Goal: Task Accomplishment & Management: Use online tool/utility

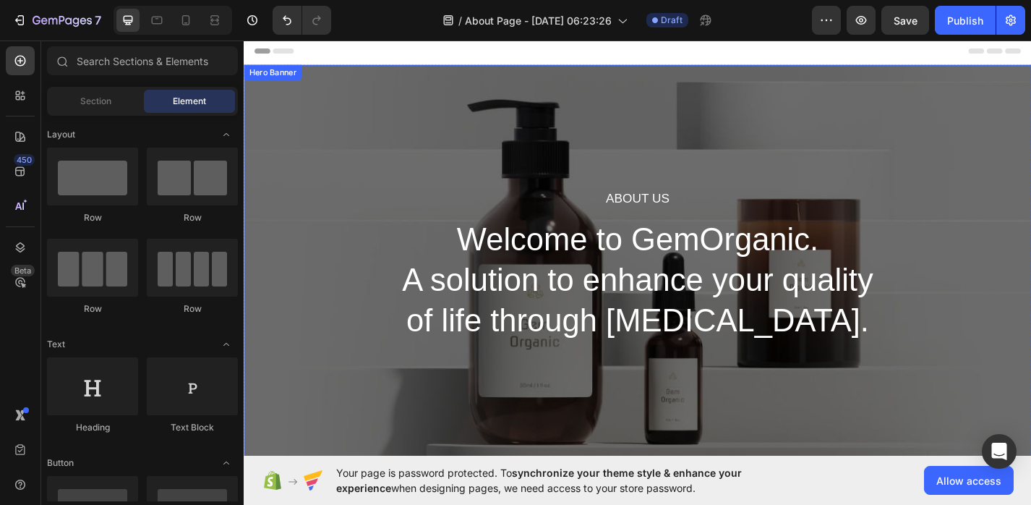
click at [667, 111] on div "About Us Heading Welcome to GemOrganic. A solution to enhance your quality of l…" at bounding box center [678, 288] width 868 height 443
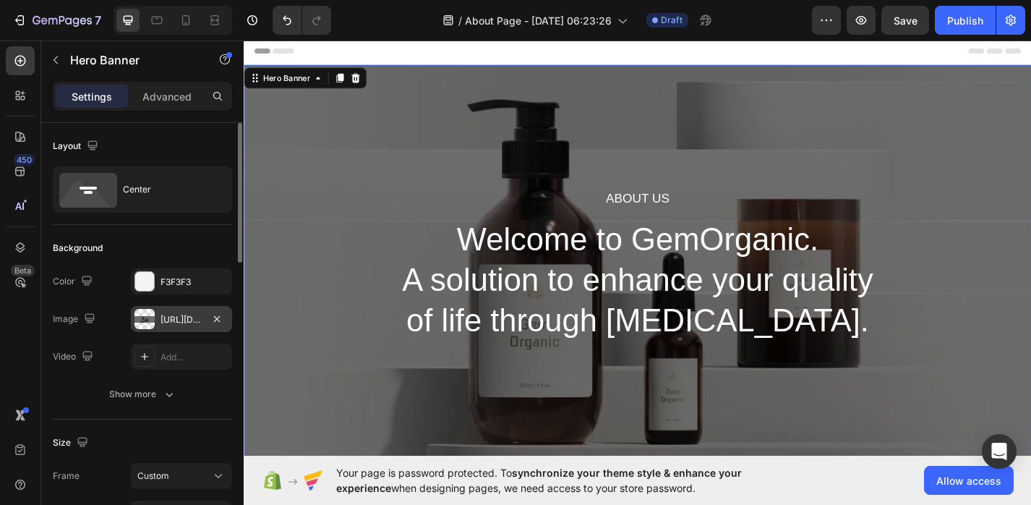
click at [184, 323] on div "[URL][DOMAIN_NAME]" at bounding box center [182, 319] width 42 height 13
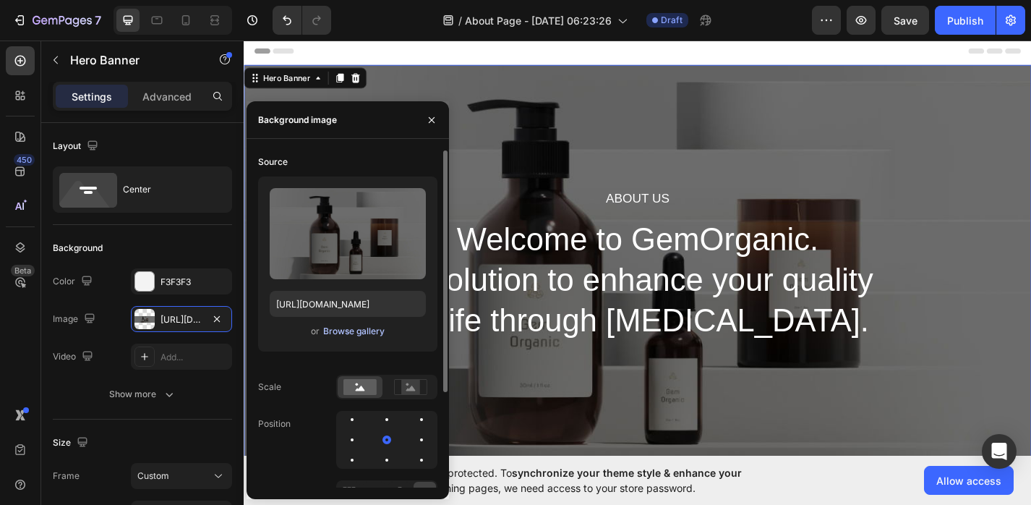
click at [340, 336] on div "Browse gallery" at bounding box center [353, 331] width 61 height 13
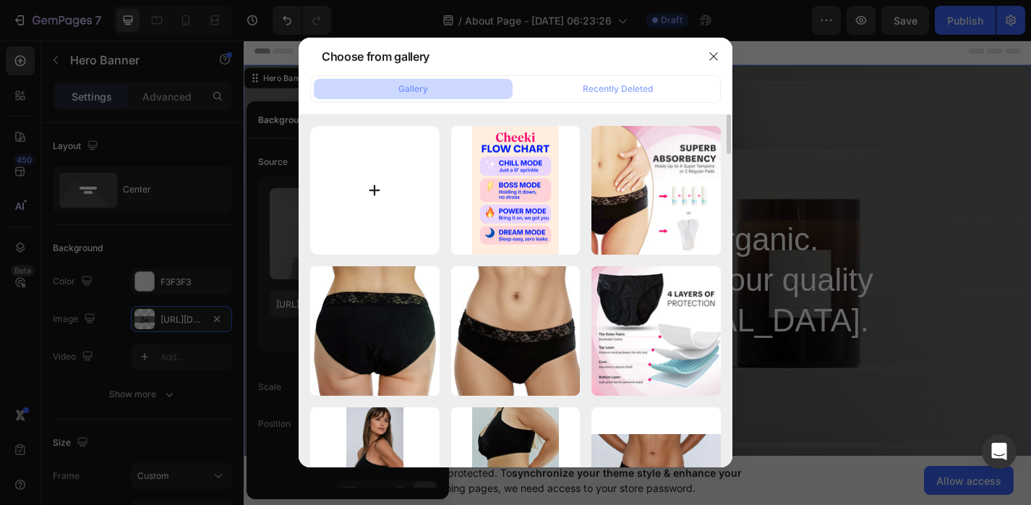
click at [377, 182] on input "file" at bounding box center [374, 190] width 129 height 129
click at [710, 55] on icon "button" at bounding box center [714, 57] width 12 height 12
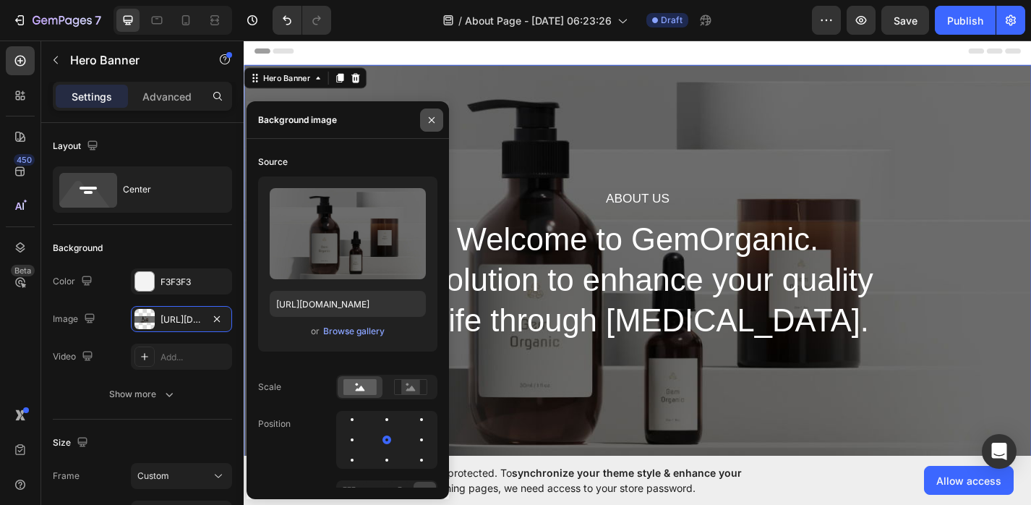
click at [435, 119] on icon "button" at bounding box center [432, 120] width 12 height 12
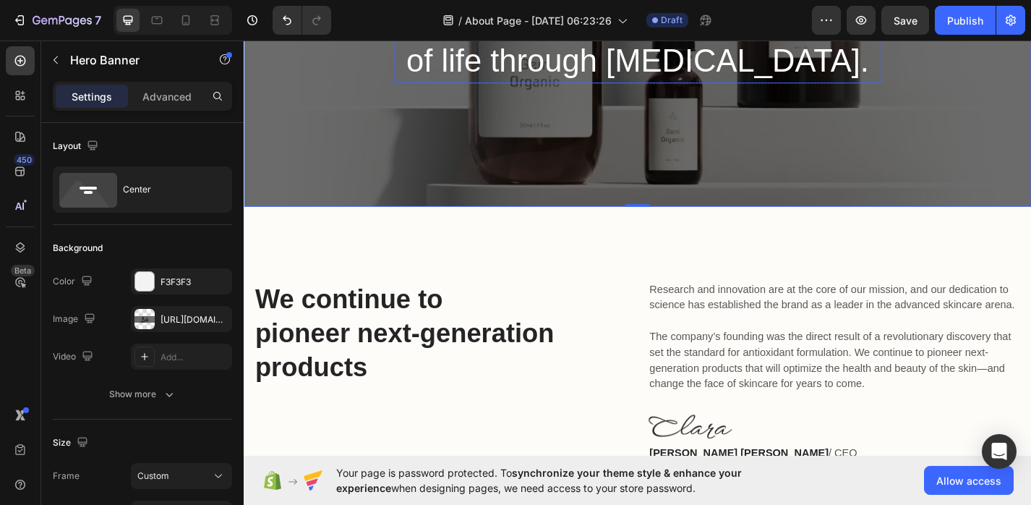
scroll to position [344, 0]
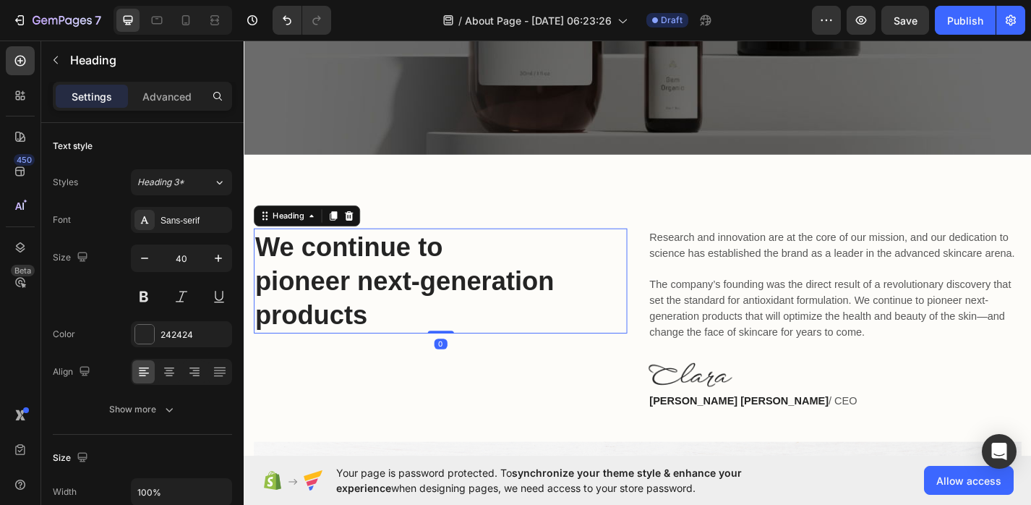
click at [485, 308] on p "We continue to pioneer next-generation products" at bounding box center [460, 305] width 409 height 113
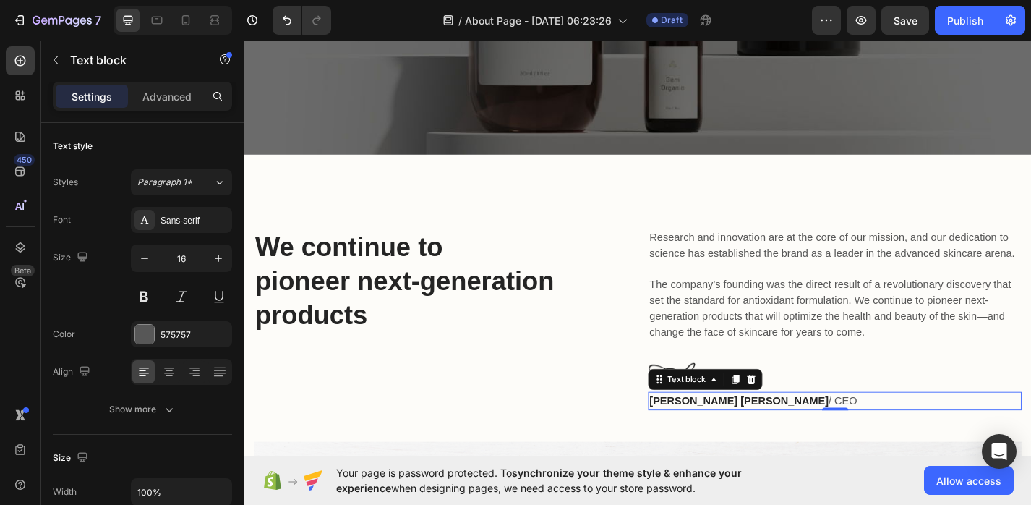
click at [764, 433] on strong "[PERSON_NAME] [PERSON_NAME]" at bounding box center [789, 437] width 197 height 12
click at [762, 434] on strong "[PERSON_NAME] [PERSON_NAME]" at bounding box center [789, 437] width 197 height 12
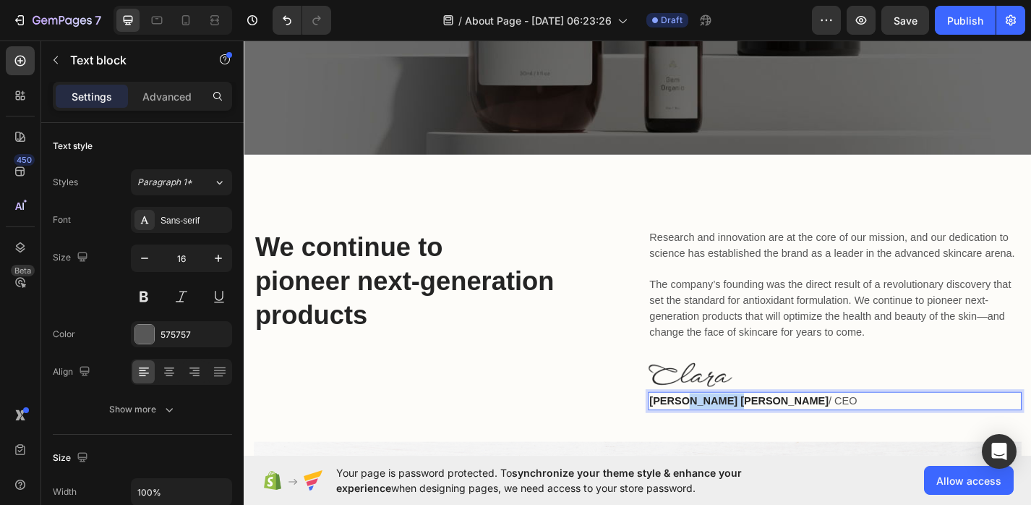
click at [762, 434] on strong "[PERSON_NAME] [PERSON_NAME]" at bounding box center [789, 437] width 197 height 12
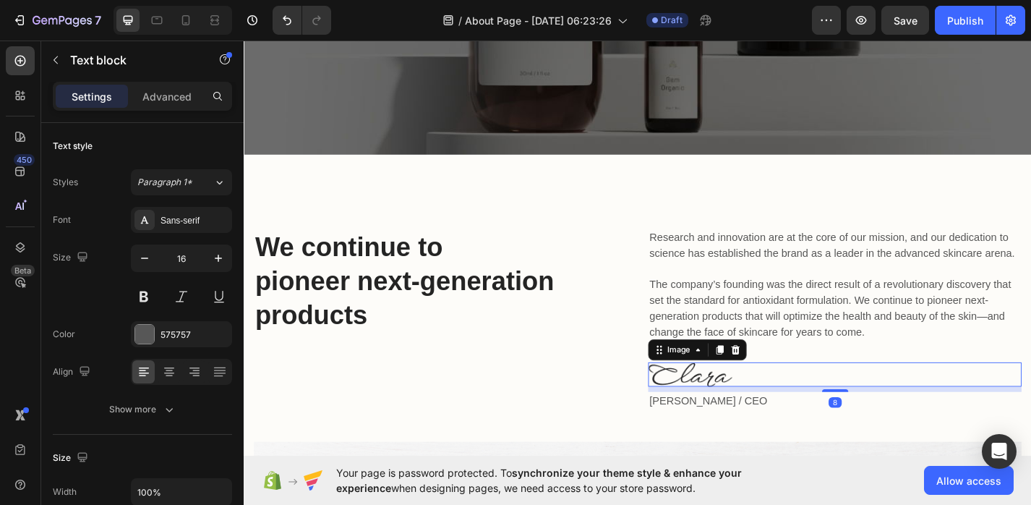
click at [735, 398] on img at bounding box center [735, 408] width 93 height 27
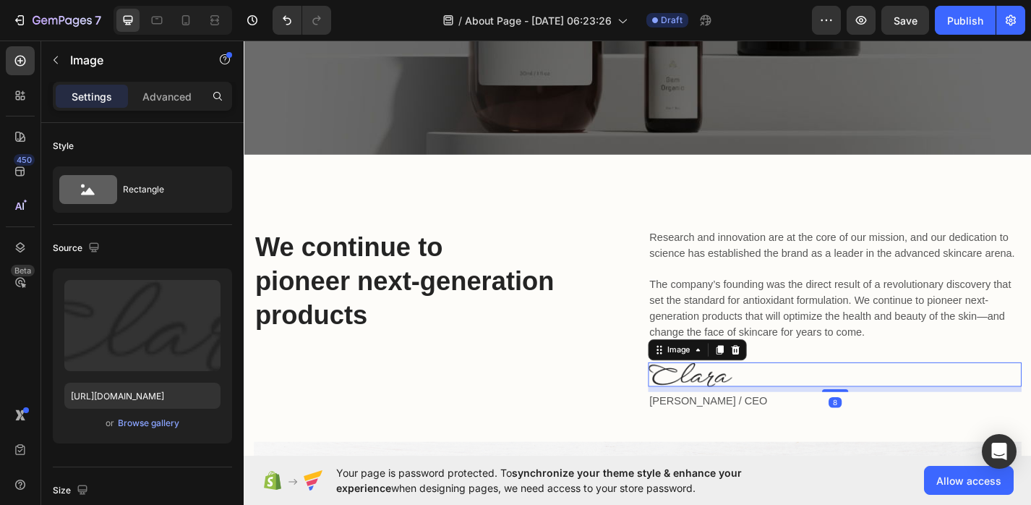
click at [735, 398] on img at bounding box center [735, 408] width 93 height 27
click at [782, 383] on icon at bounding box center [785, 381] width 9 height 10
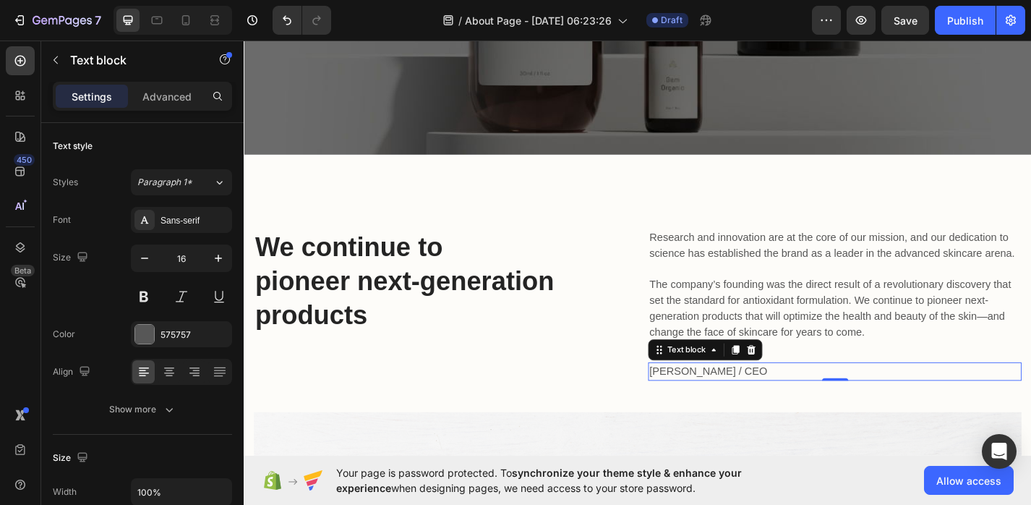
click at [767, 403] on p "[PERSON_NAME] / CEO" at bounding box center [895, 404] width 409 height 17
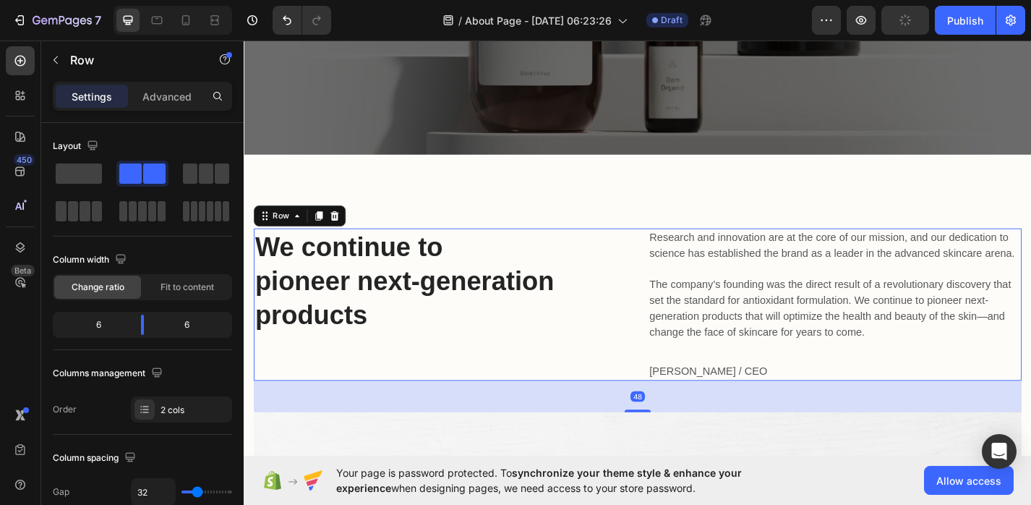
click at [672, 390] on div "We continue to pioneer next-generation products Heading Research and innovation…" at bounding box center [678, 331] width 846 height 168
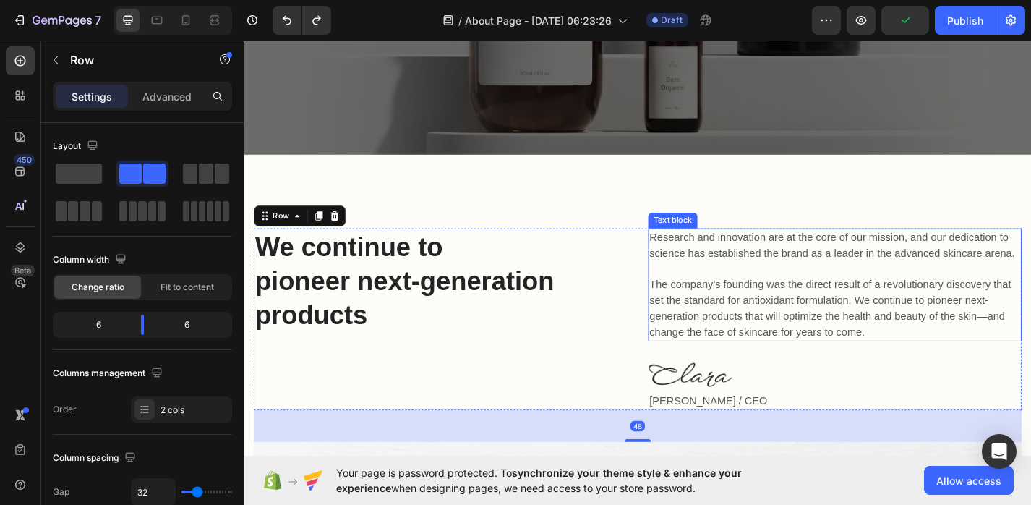
click at [762, 320] on p "Research and innovation are at the core of our mission, and our dedication to s…" at bounding box center [895, 309] width 409 height 121
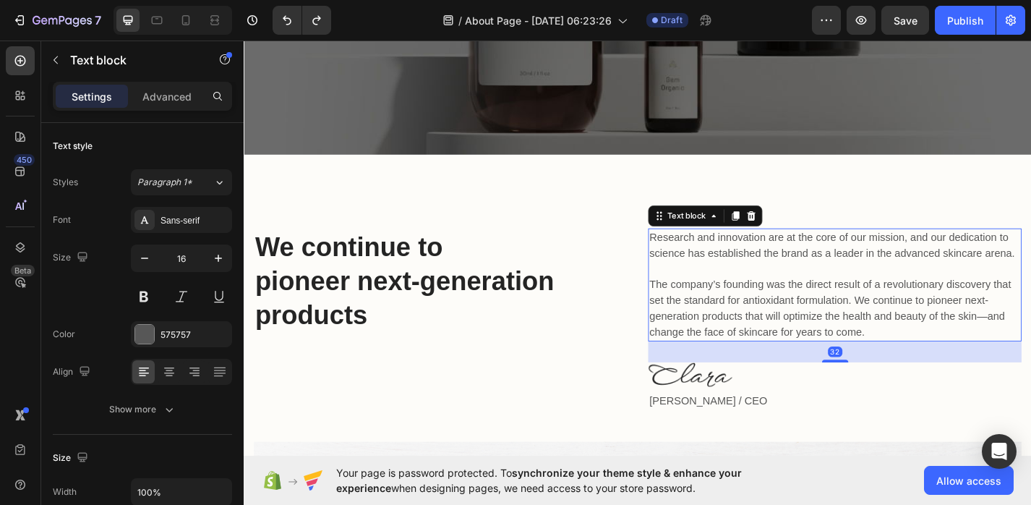
click at [762, 320] on p "Research and innovation are at the core of our mission, and our dedication to s…" at bounding box center [895, 309] width 409 height 121
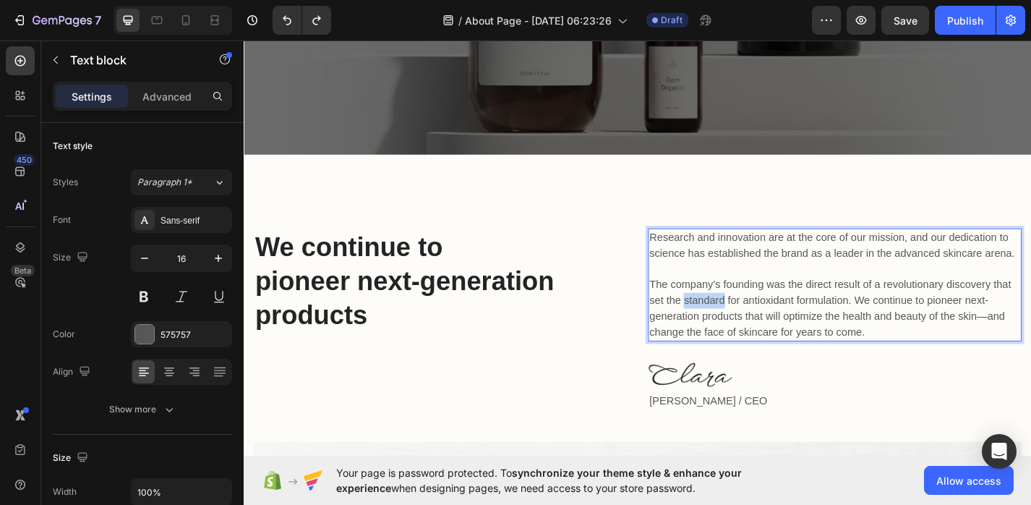
click at [762, 320] on p "Research and innovation are at the core of our mission, and our dedication to s…" at bounding box center [895, 309] width 409 height 121
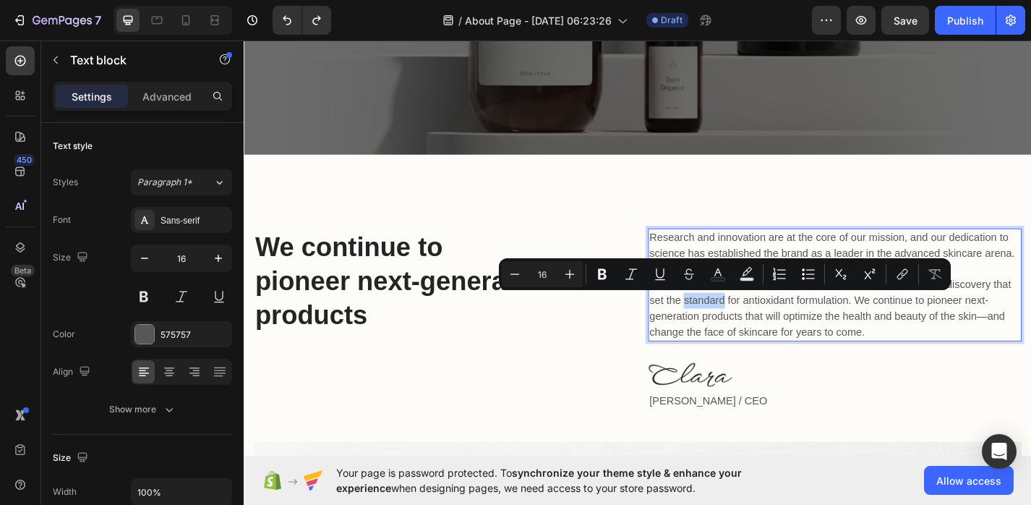
click at [762, 320] on p "Research and innovation are at the core of our mission, and our dedication to s…" at bounding box center [895, 309] width 409 height 121
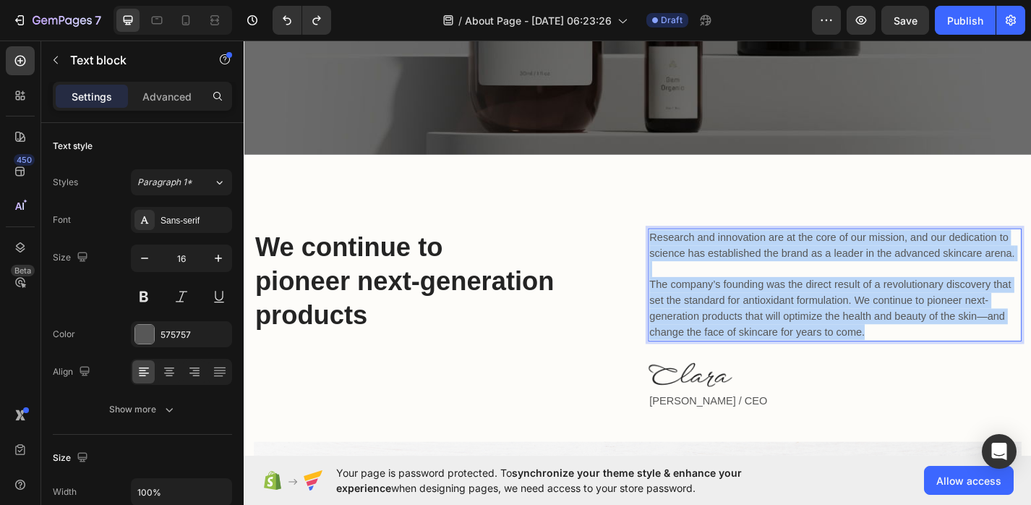
drag, startPoint x: 931, startPoint y: 358, endPoint x: 691, endPoint y: 250, distance: 263.8
click at [691, 250] on p "Research and innovation are at the core of our mission, and our dedication to s…" at bounding box center [895, 309] width 409 height 121
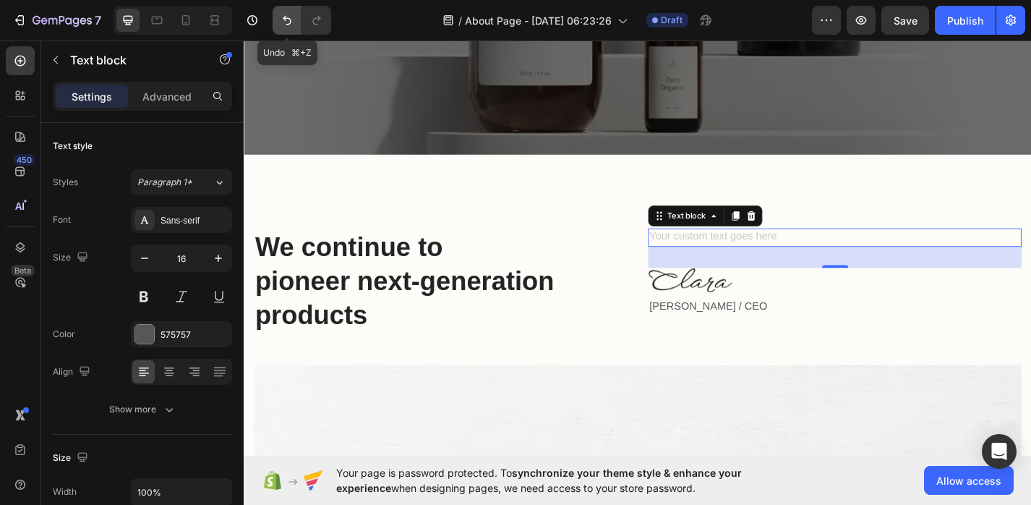
click at [301, 17] on button "Undo/Redo" at bounding box center [287, 20] width 29 height 29
click at [286, 21] on icon "Undo/Redo" at bounding box center [287, 20] width 14 height 14
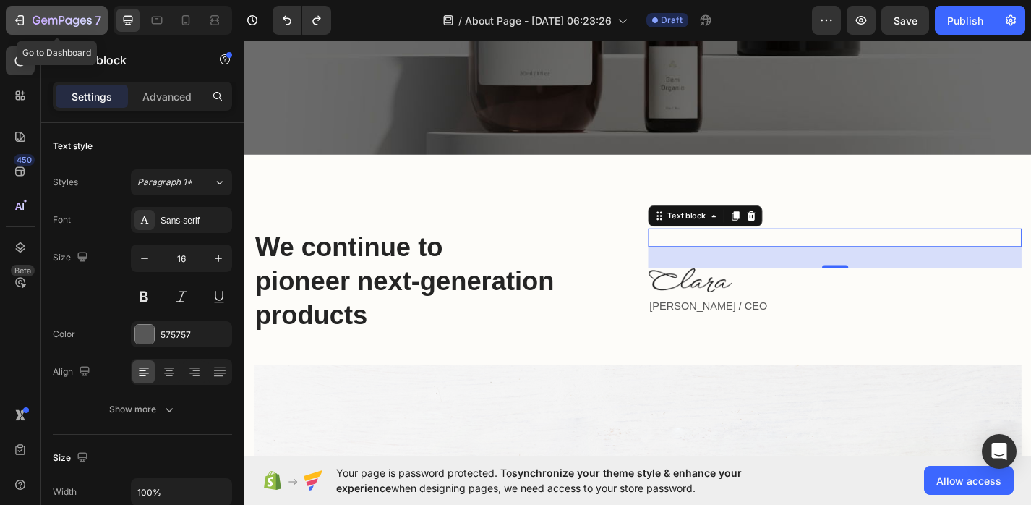
click at [14, 20] on icon "button" at bounding box center [19, 20] width 14 height 14
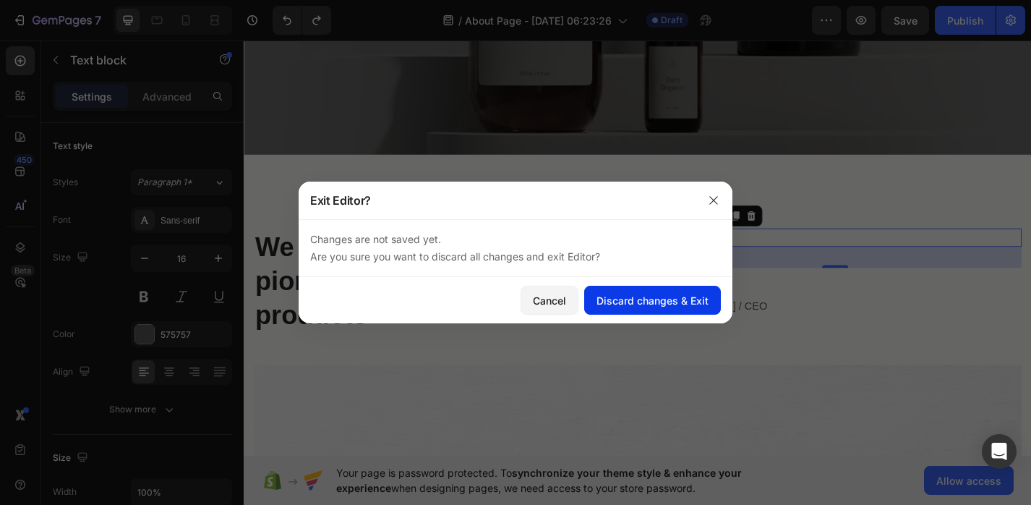
click at [628, 303] on div "Discard changes & Exit" at bounding box center [653, 300] width 112 height 15
